Goal: Task Accomplishment & Management: Manage account settings

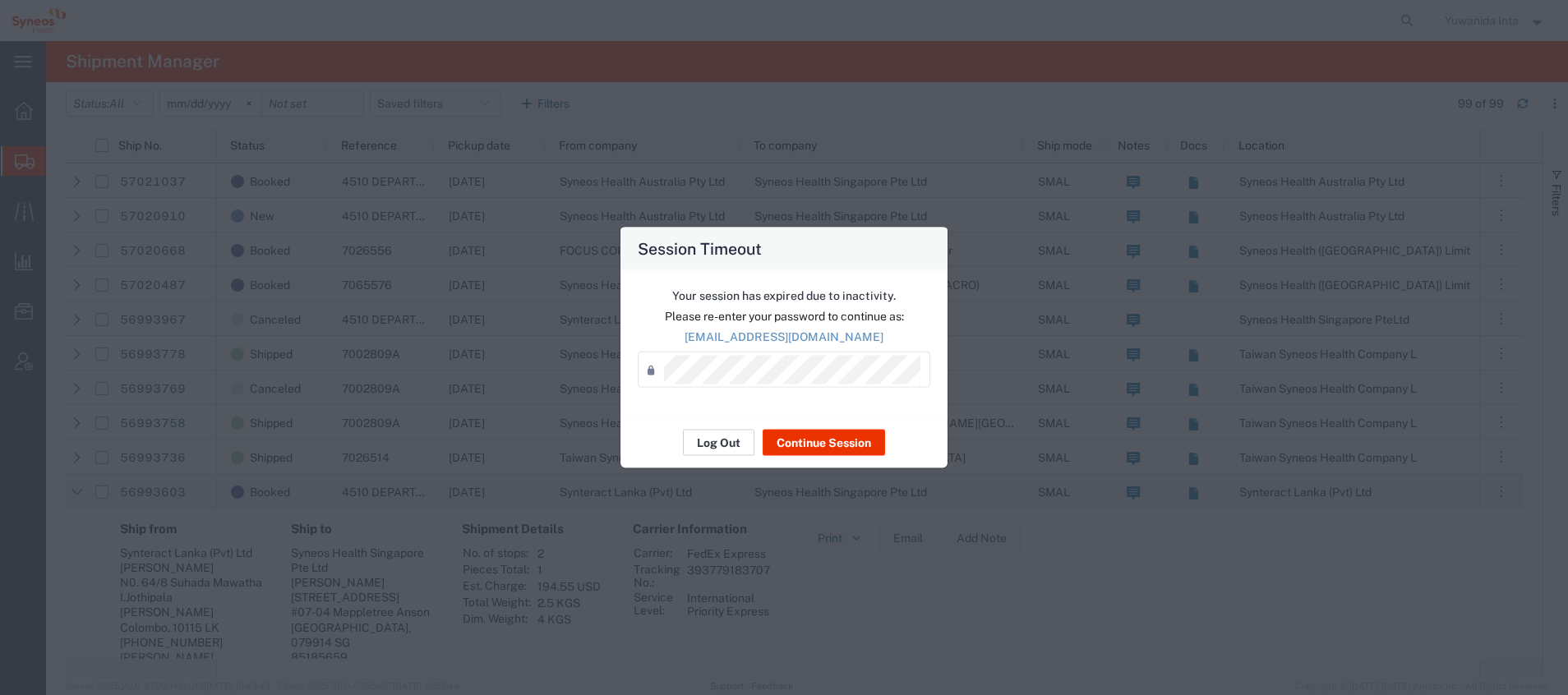
scroll to position [123, 0]
click at [723, 443] on button "Log Out" at bounding box center [718, 443] width 71 height 26
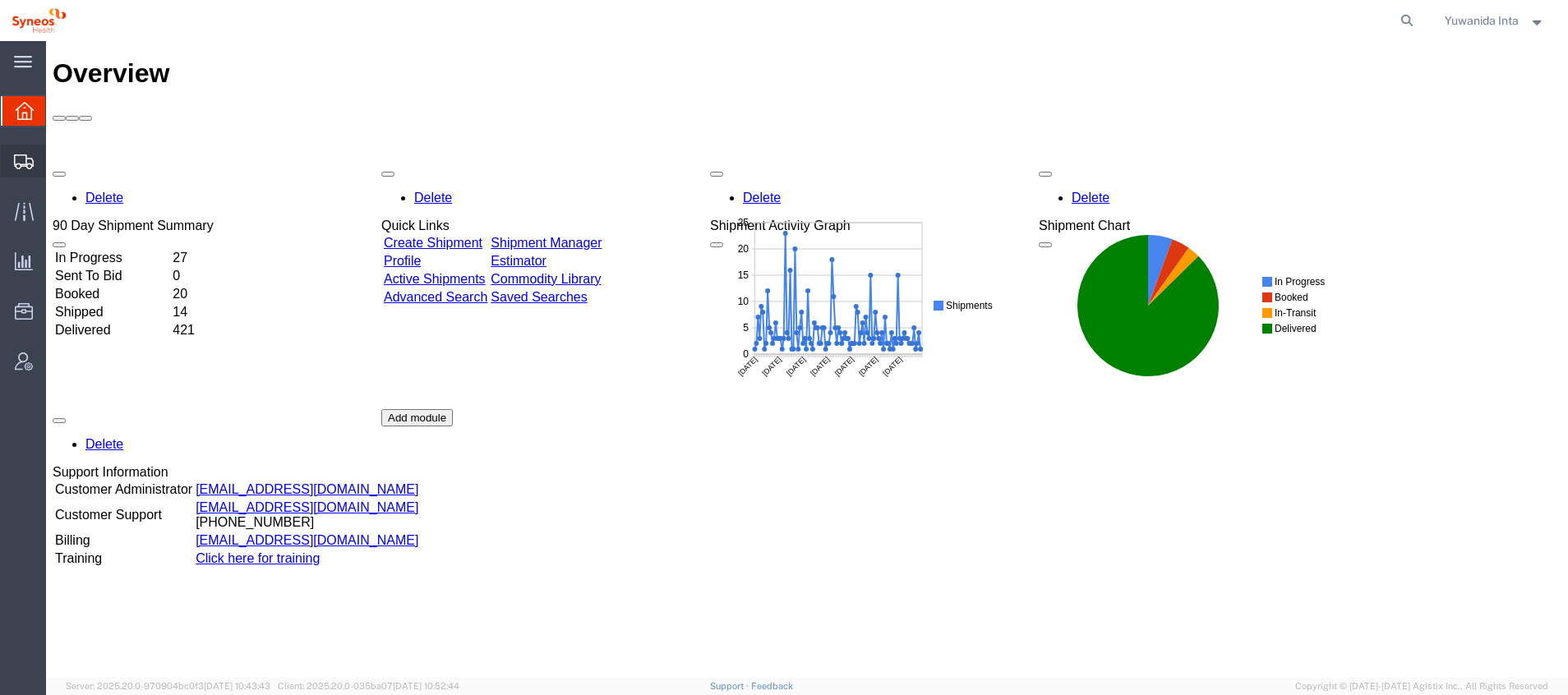
click at [0, 0] on span "Shipment Manager" at bounding box center [0, 0] width 0 height 0
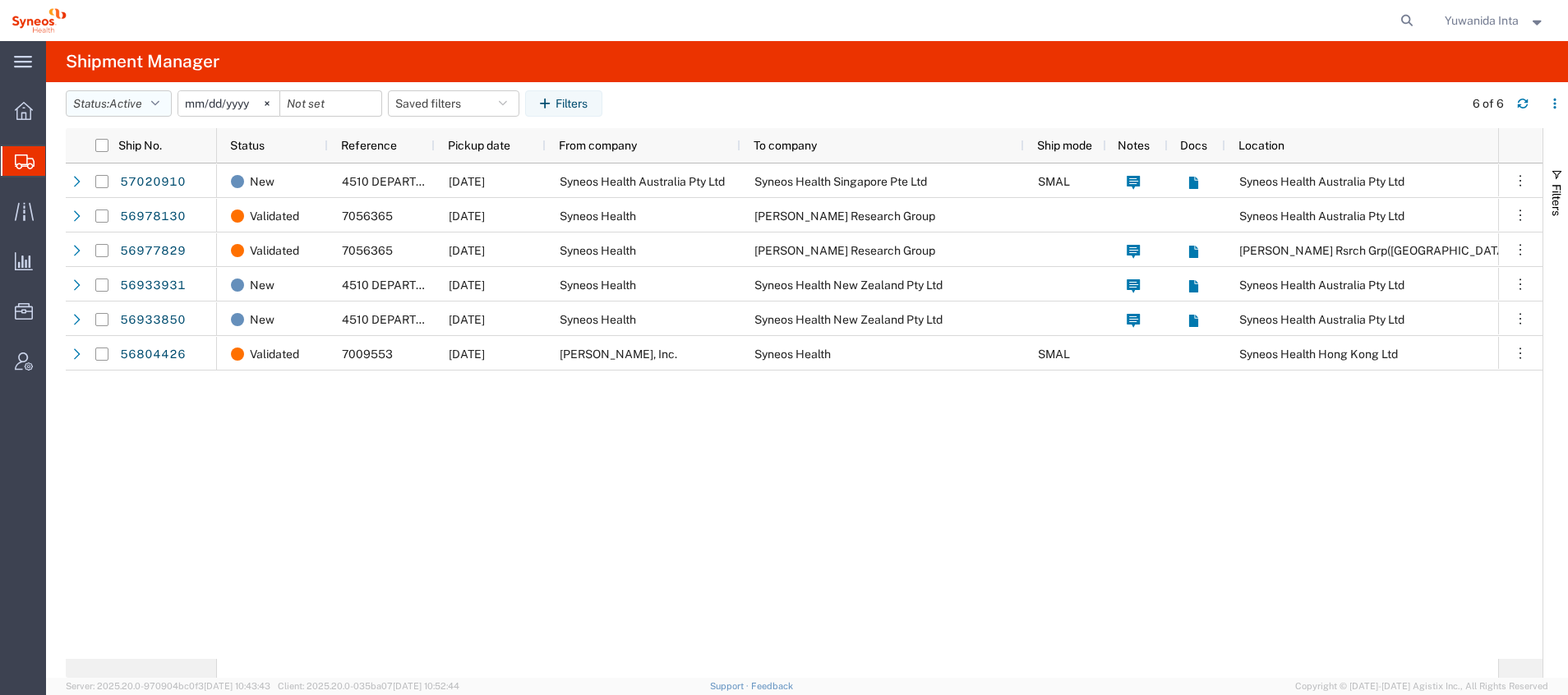
click at [159, 105] on icon "button" at bounding box center [155, 104] width 8 height 12
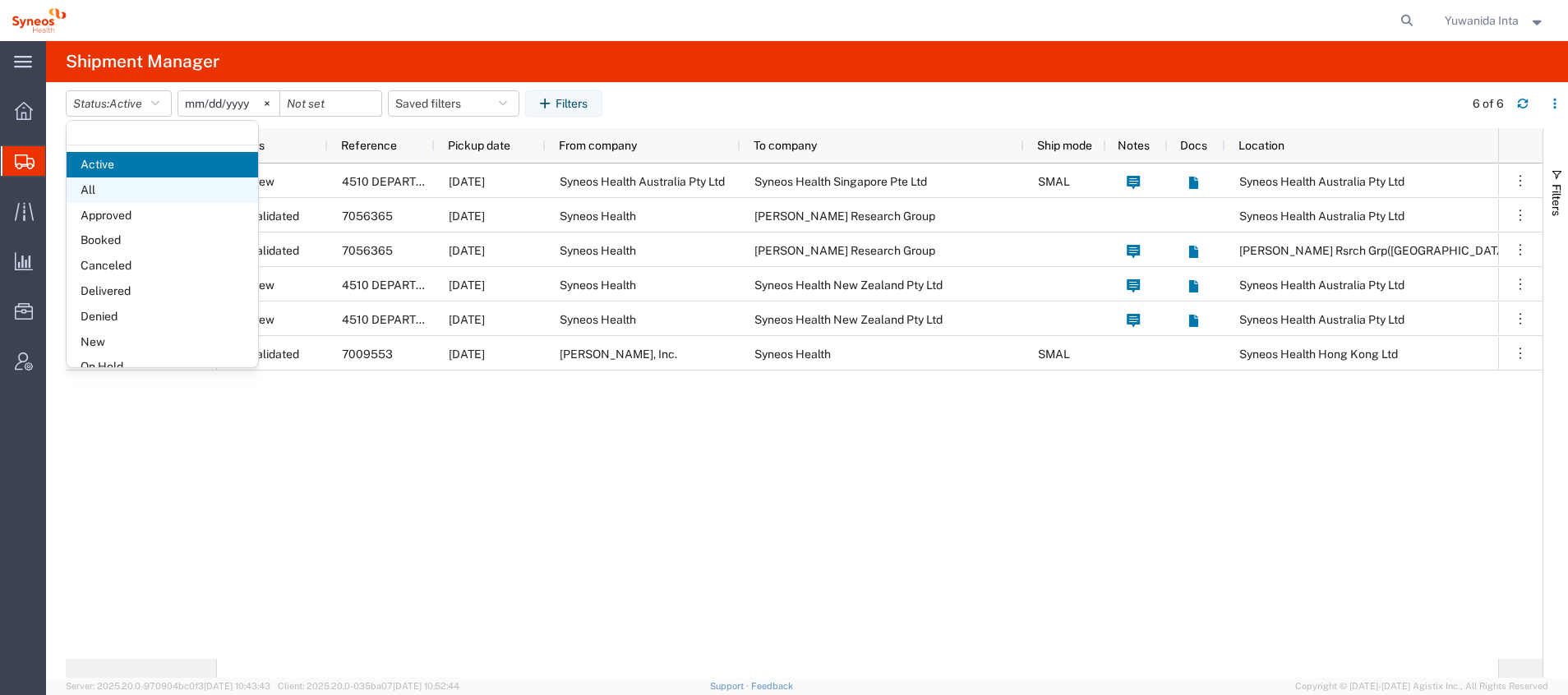
click at [117, 191] on span "All" at bounding box center [162, 189] width 191 height 25
